Goal: Check status: Check status

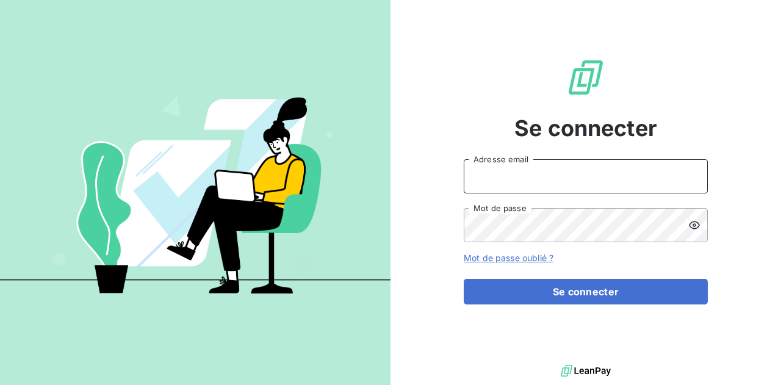
type input "[EMAIL_ADDRESS][PERSON_NAME][DOMAIN_NAME]"
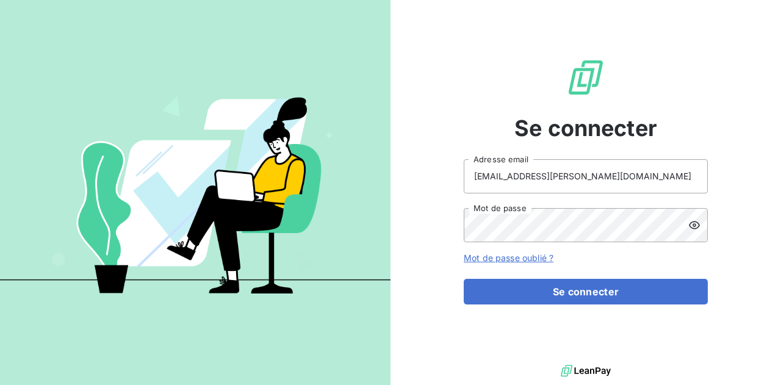
click at [520, 272] on form "[EMAIL_ADDRESS][PERSON_NAME][DOMAIN_NAME] Adresse email Mot de passe Mot de pas…" at bounding box center [585, 231] width 244 height 145
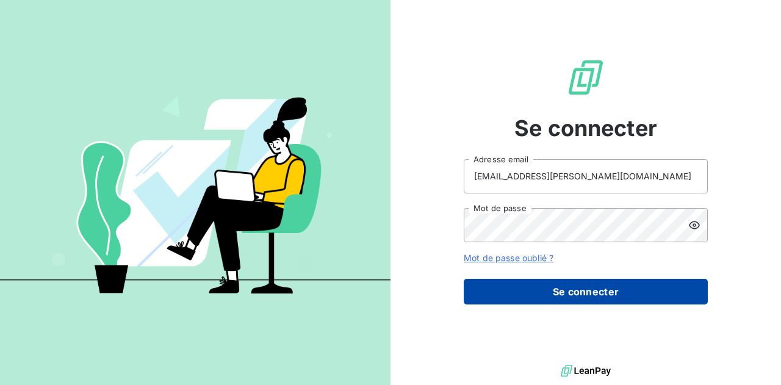
click at [512, 282] on button "Se connecter" at bounding box center [585, 292] width 244 height 26
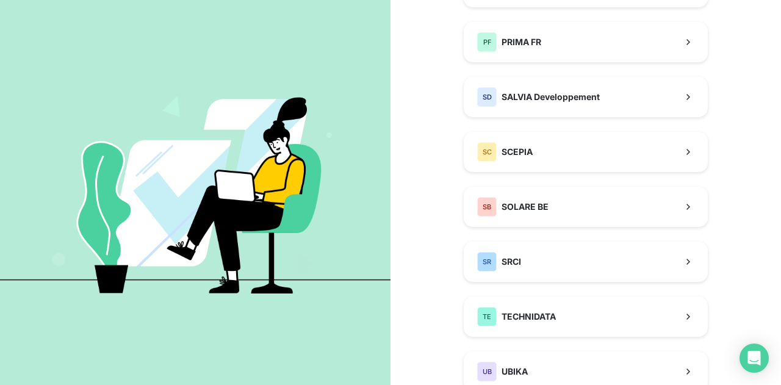
scroll to position [654, 0]
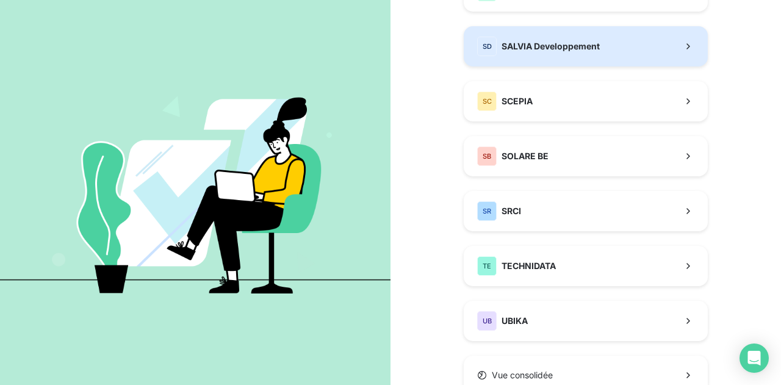
click at [551, 45] on span "SALVIA Developpement" at bounding box center [550, 46] width 98 height 12
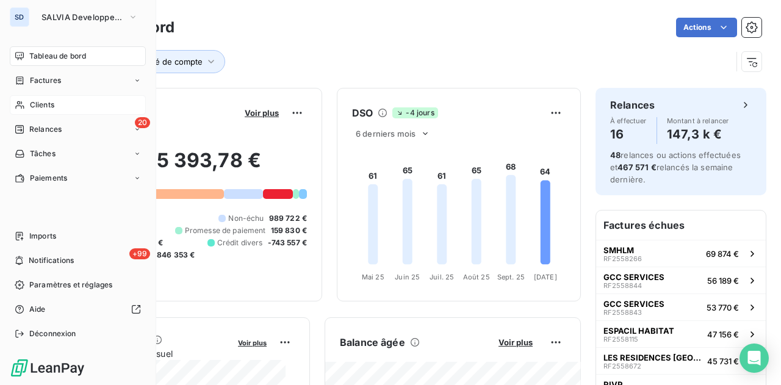
click at [76, 103] on div "Clients" at bounding box center [78, 105] width 136 height 20
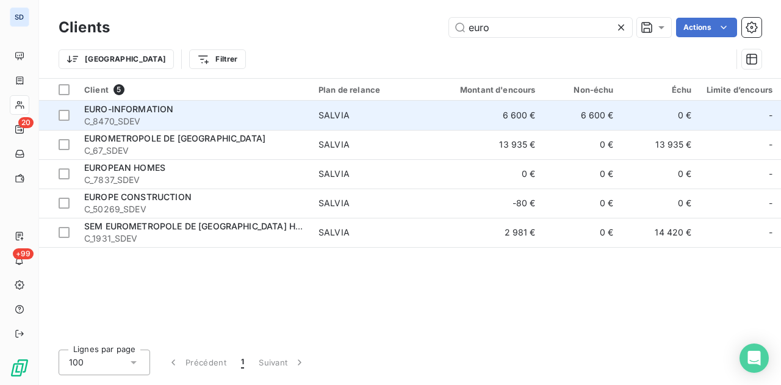
type input "euro"
click at [195, 115] on span "C_8470_SDEV" at bounding box center [194, 121] width 220 height 12
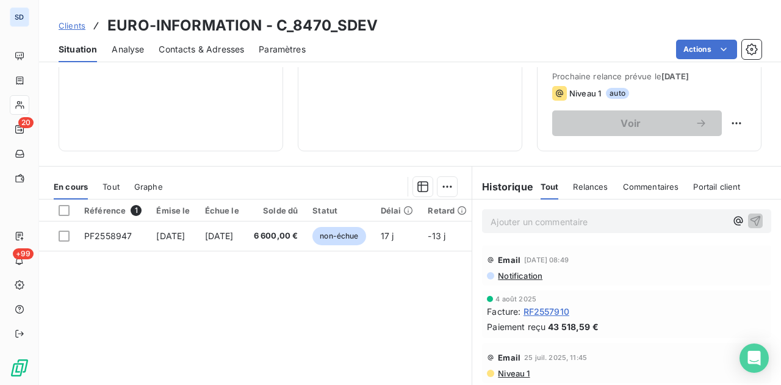
scroll to position [184, 0]
click at [102, 185] on span "Tout" at bounding box center [110, 186] width 17 height 10
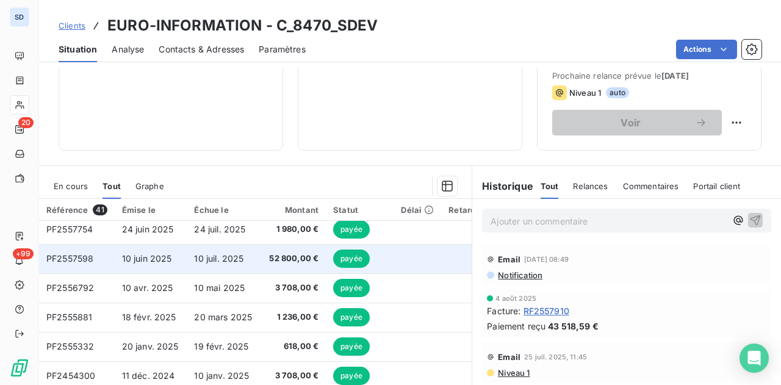
scroll to position [0, 0]
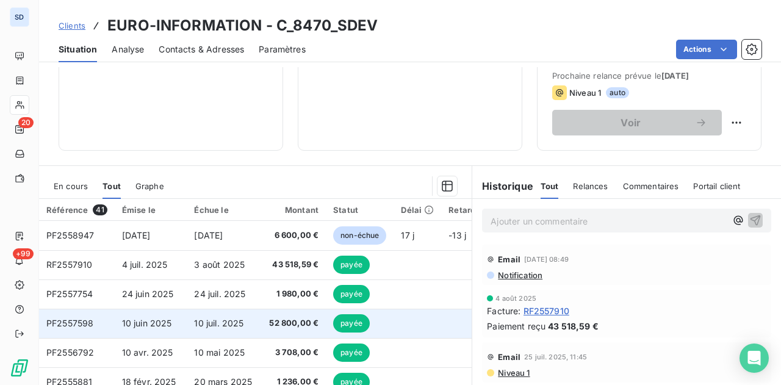
click at [245, 321] on td "10 juil. 2025" at bounding box center [223, 323] width 73 height 29
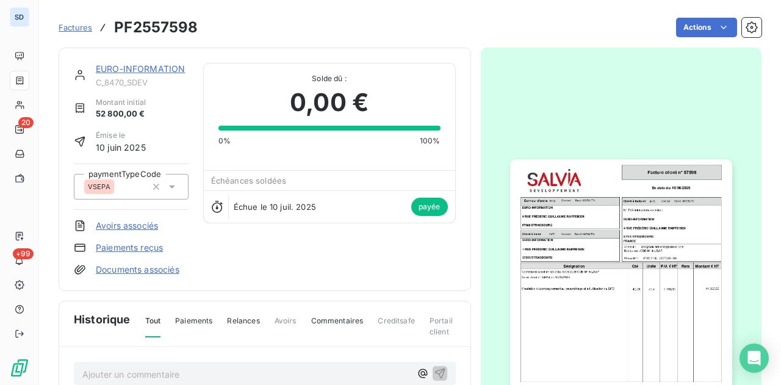
click at [593, 294] on img "button" at bounding box center [621, 315] width 222 height 313
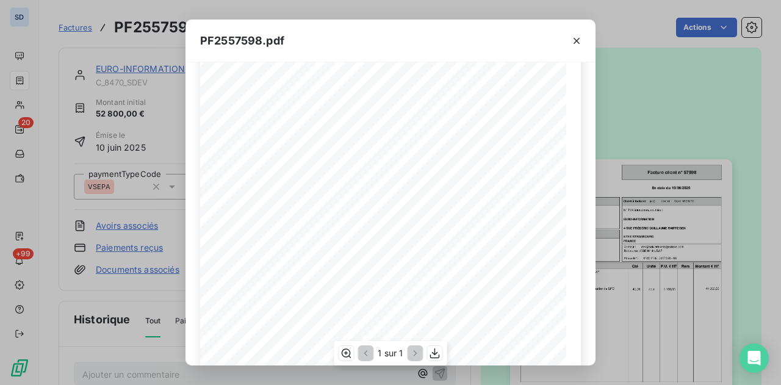
scroll to position [219, 0]
click at [574, 40] on icon "button" at bounding box center [576, 41] width 12 height 12
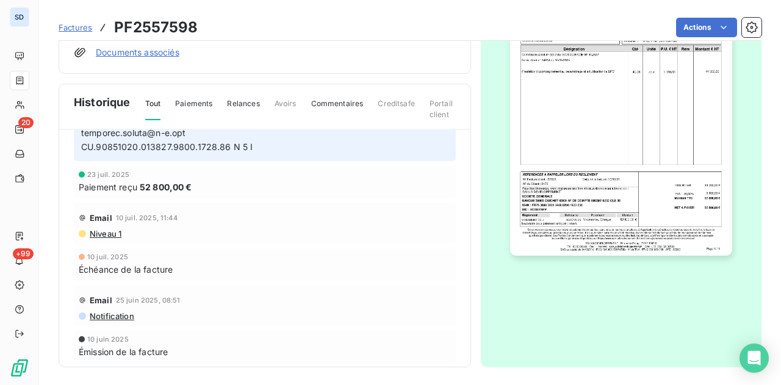
scroll to position [0, 0]
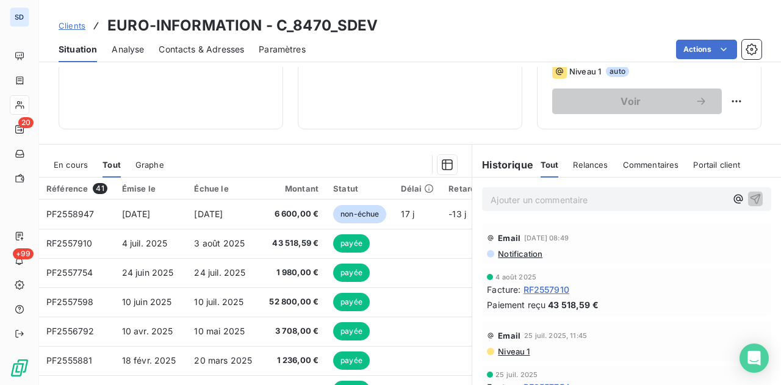
scroll to position [268, 0]
